Goal: Transaction & Acquisition: Obtain resource

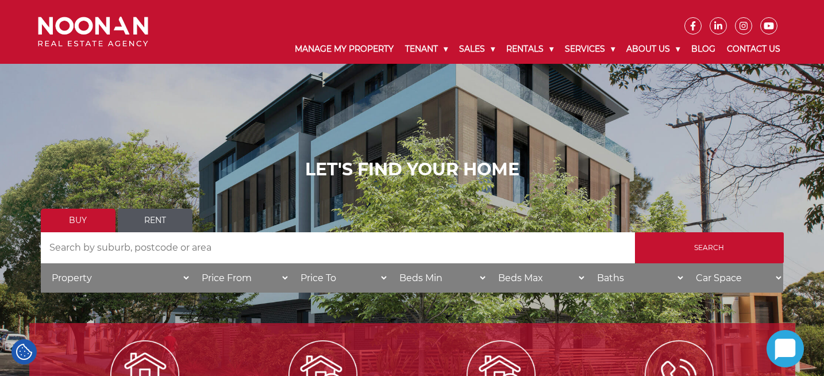
click at [166, 221] on link "Rent" at bounding box center [155, 221] width 75 height 24
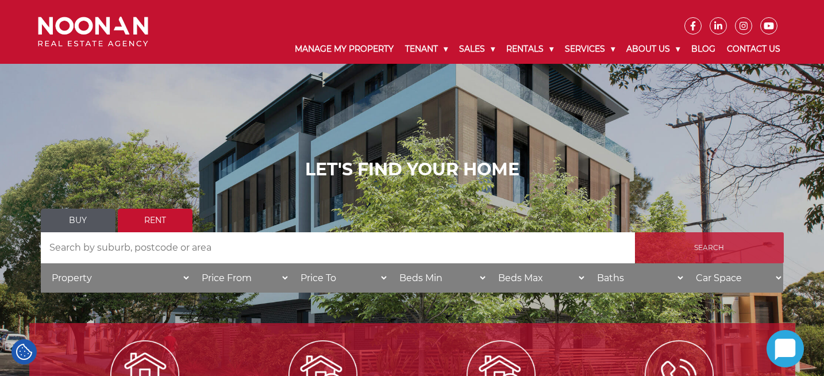
click at [664, 236] on input "Search" at bounding box center [709, 247] width 149 height 31
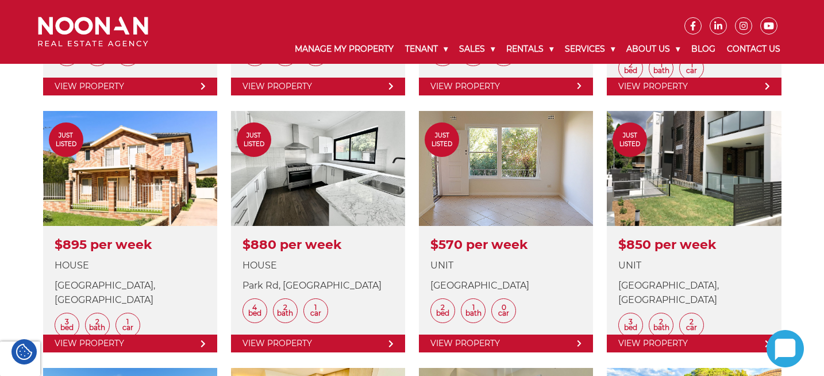
scroll to position [587, 0]
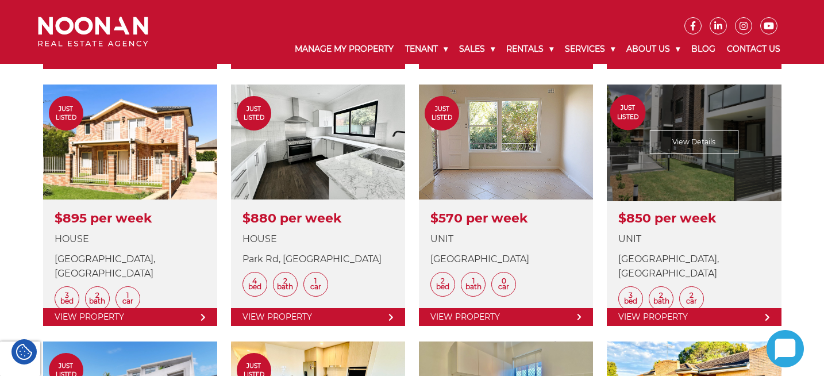
click at [705, 167] on link at bounding box center [694, 204] width 174 height 241
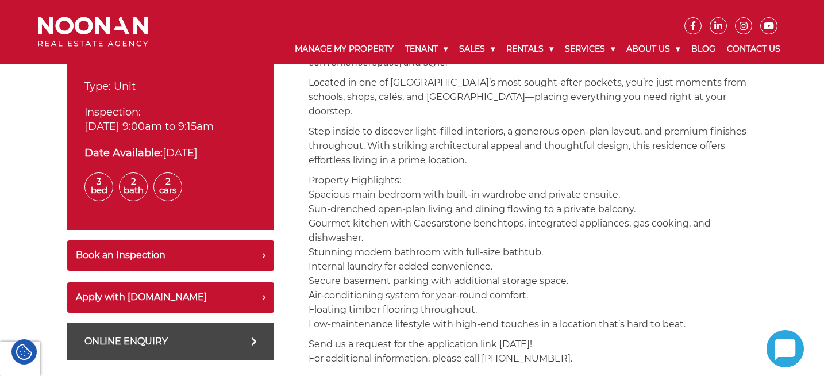
scroll to position [474, 0]
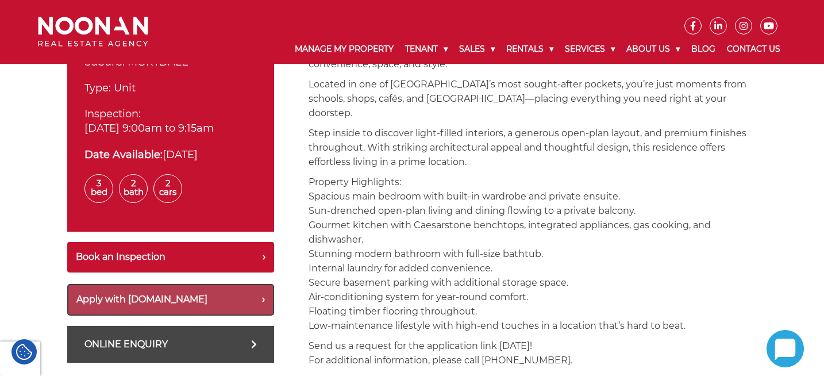
click at [84, 296] on button "Apply with Snug.com" at bounding box center [170, 300] width 207 height 32
